Goal: Task Accomplishment & Management: Manage account settings

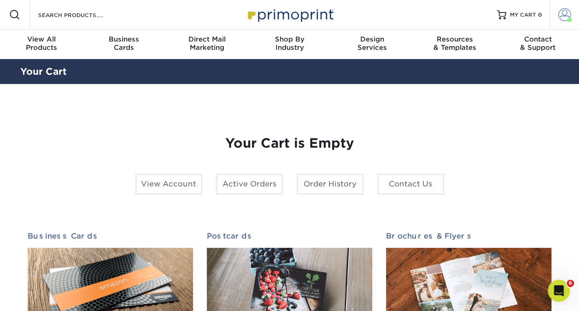
click at [560, 13] on span at bounding box center [565, 14] width 13 height 13
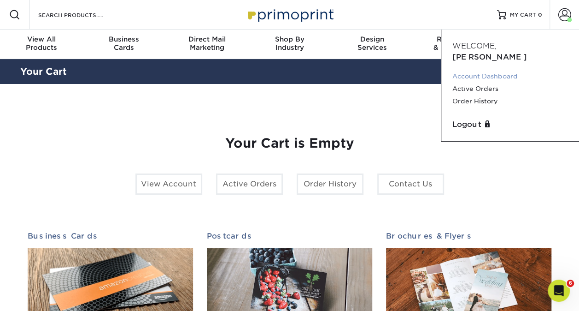
click at [491, 70] on link "Account Dashboard" at bounding box center [511, 76] width 116 height 12
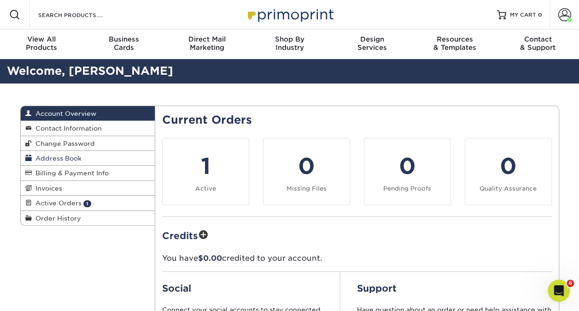
click at [99, 154] on link "Address Book" at bounding box center [88, 158] width 135 height 15
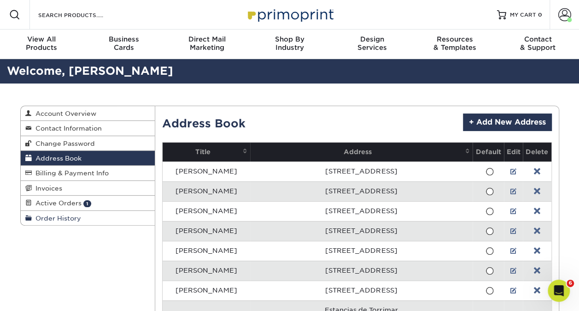
click at [72, 217] on span "Order History" at bounding box center [56, 217] width 49 height 7
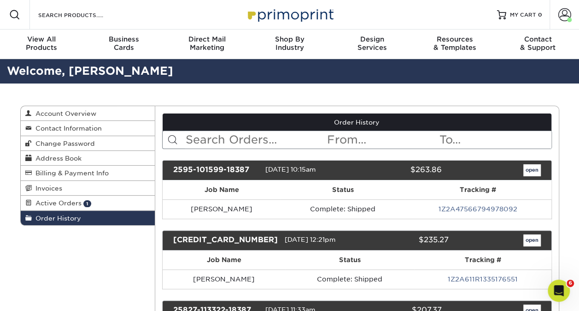
click at [260, 137] on input "text" at bounding box center [256, 140] width 142 height 18
type input "jonny"
